Goal: Contribute content

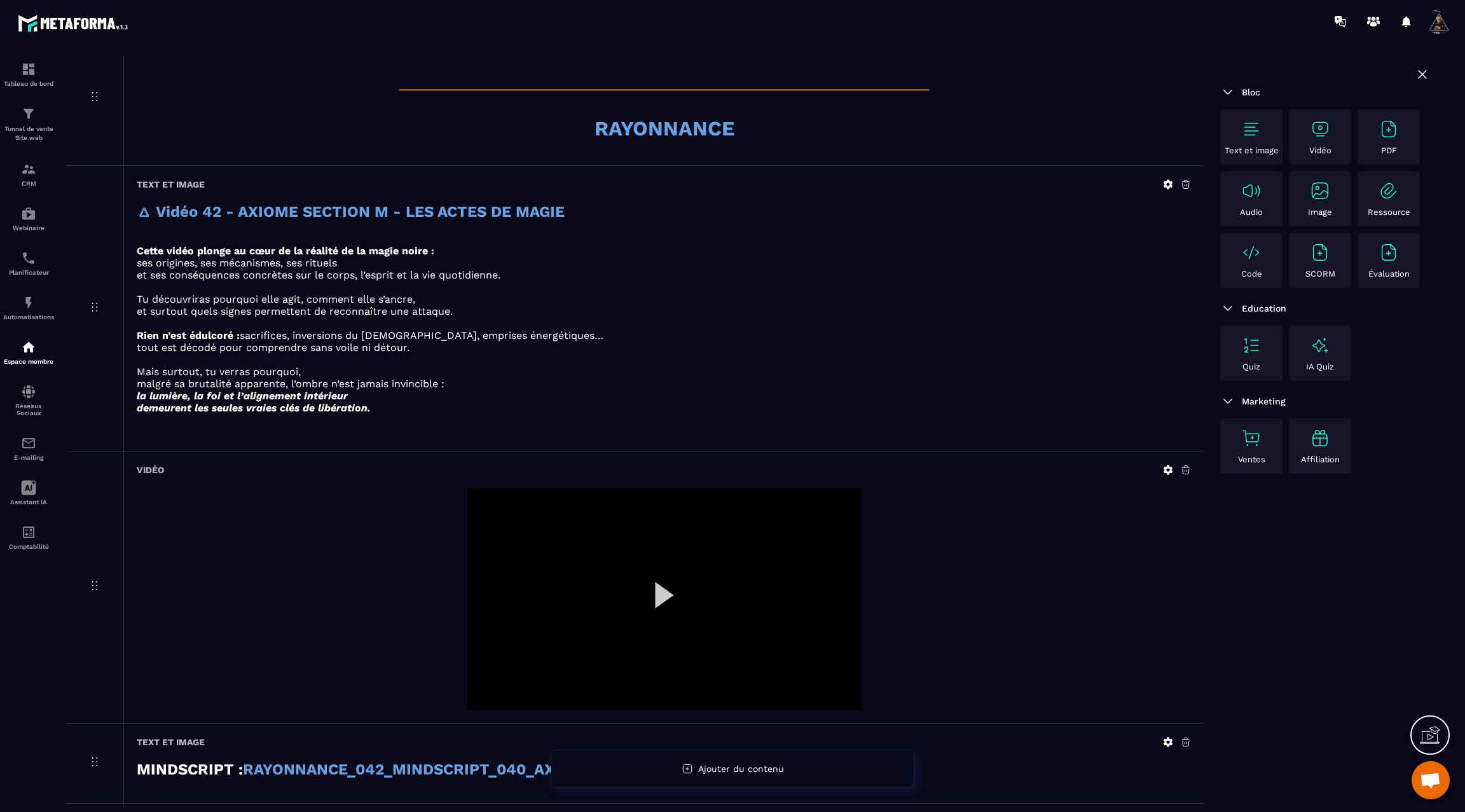
scroll to position [922, 0]
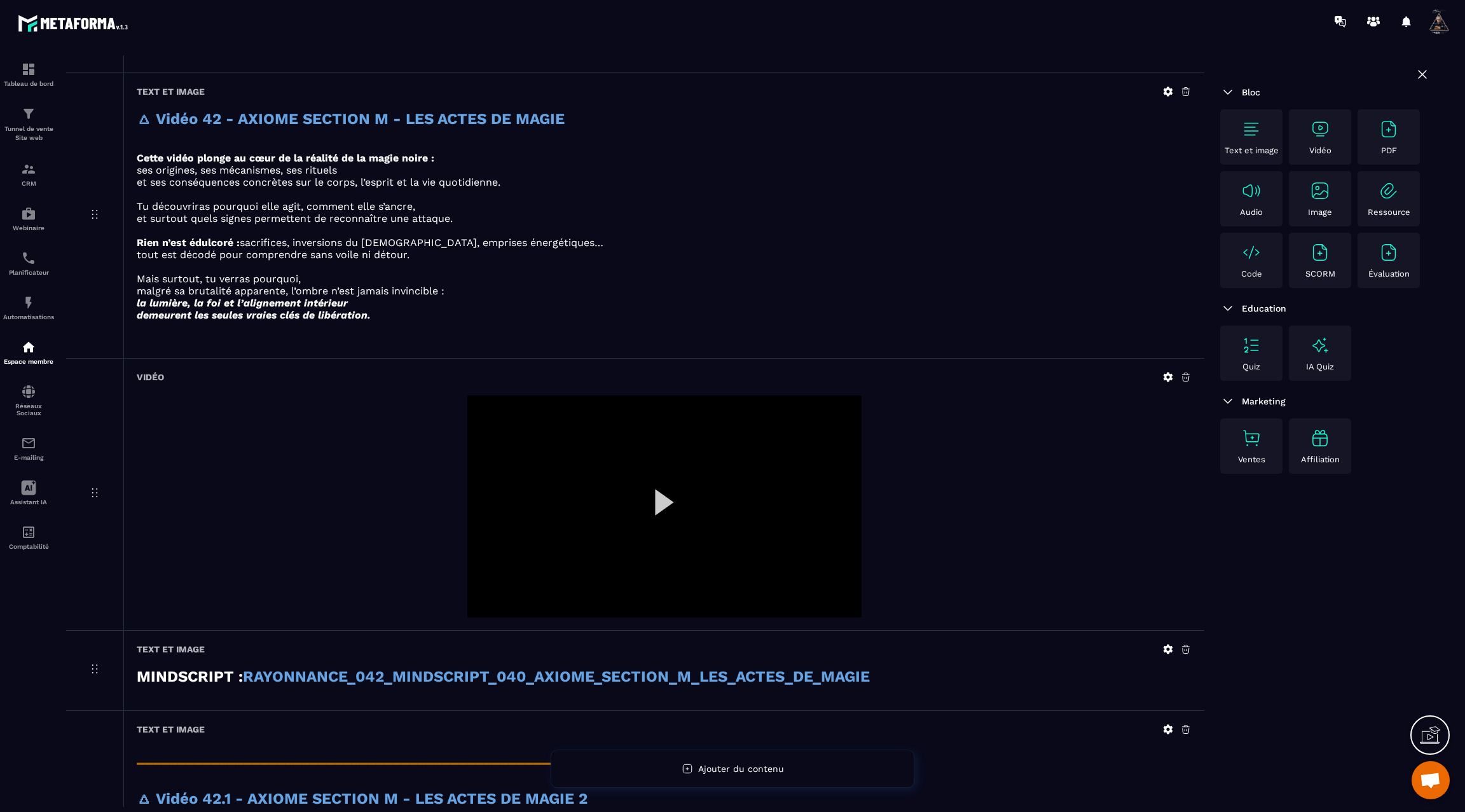
click at [658, 496] on div at bounding box center [664, 506] width 394 height 222
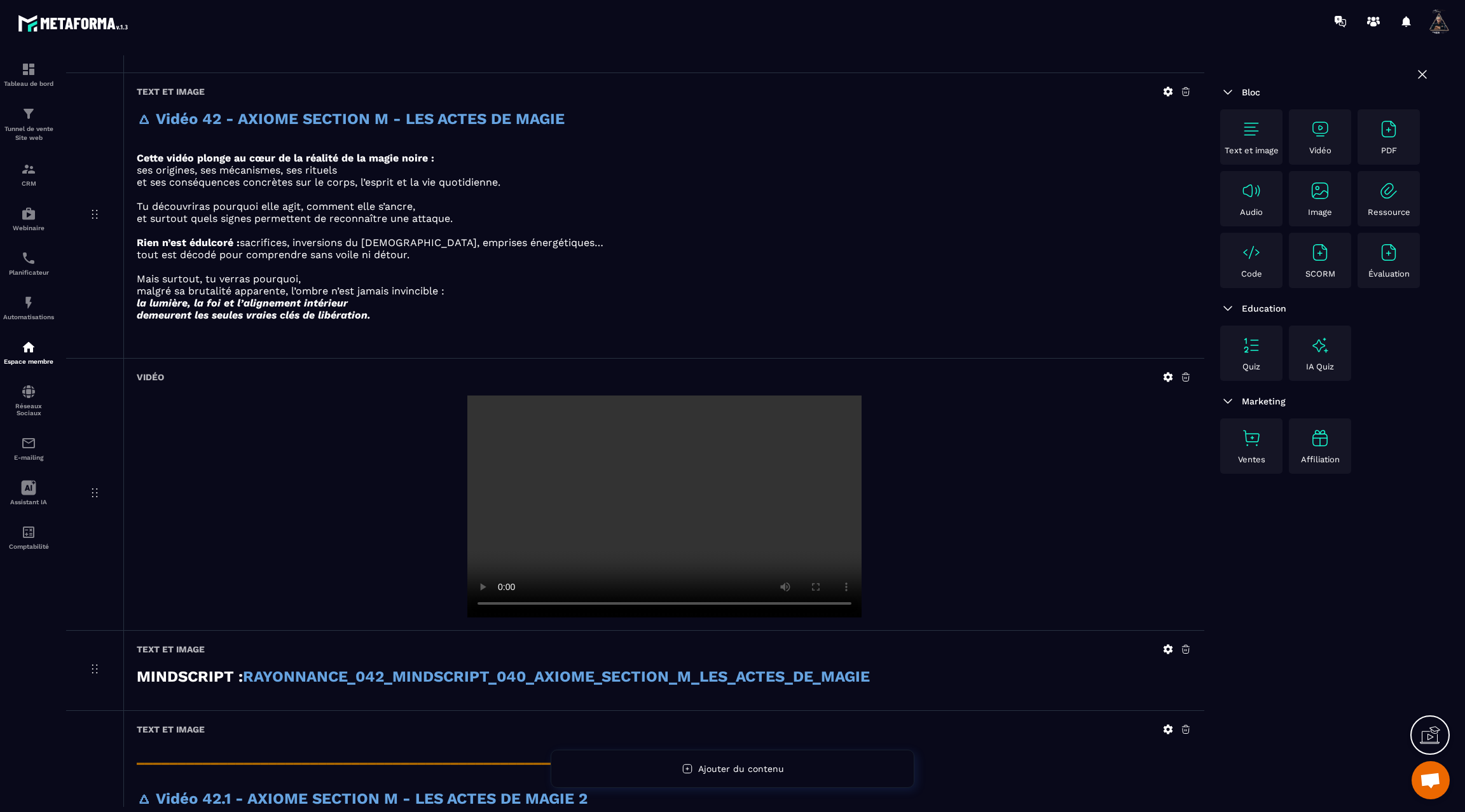
click at [1170, 372] on icon at bounding box center [1168, 377] width 11 height 11
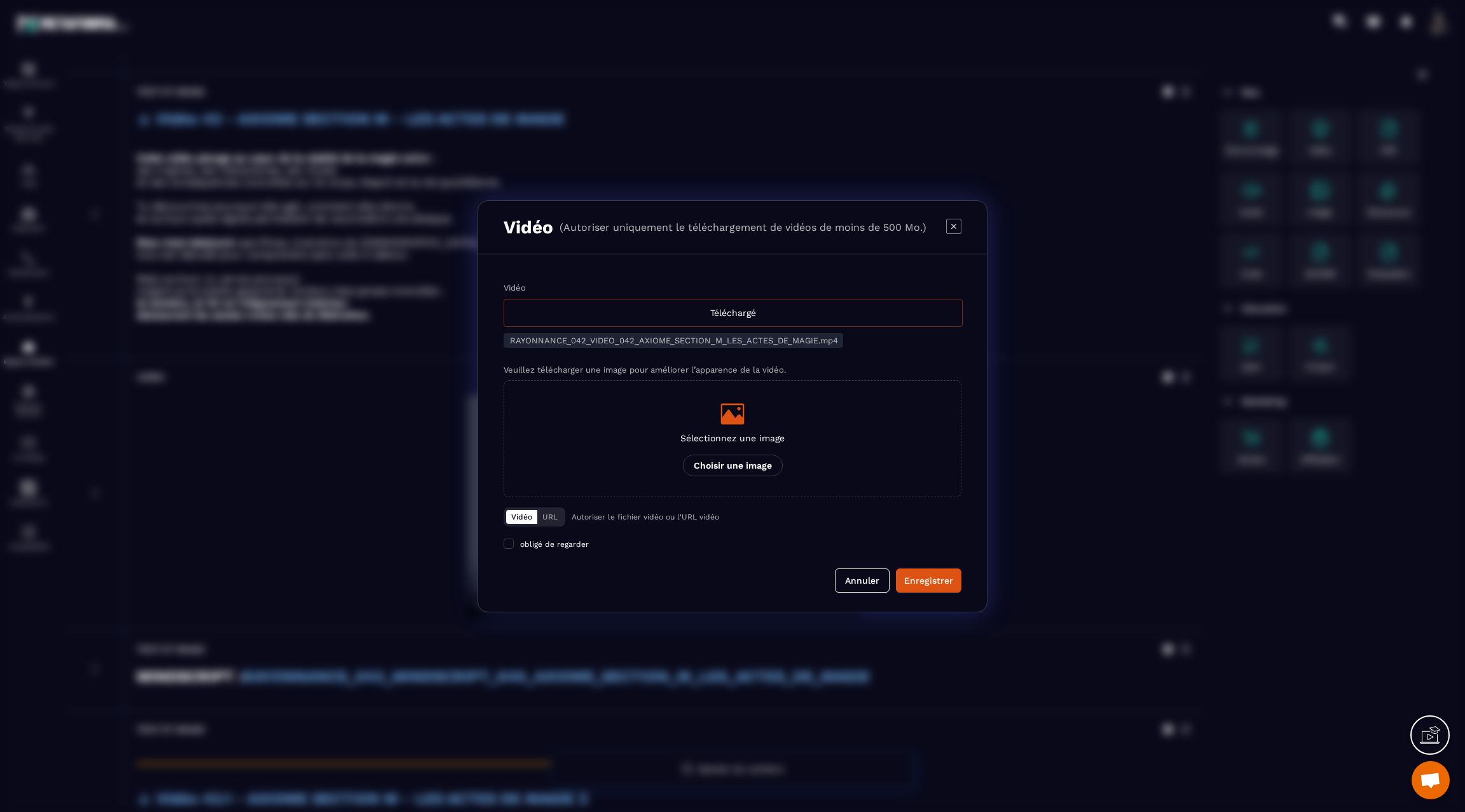
click at [865, 312] on div "Téléchargé" at bounding box center [733, 312] width 459 height 28
click at [0, 0] on input "Vidéo Téléchargé" at bounding box center [0, 0] width 0 height 0
click at [920, 574] on div "Enregistrer" at bounding box center [928, 580] width 49 height 12
